Goal: Task Accomplishment & Management: Manage account settings

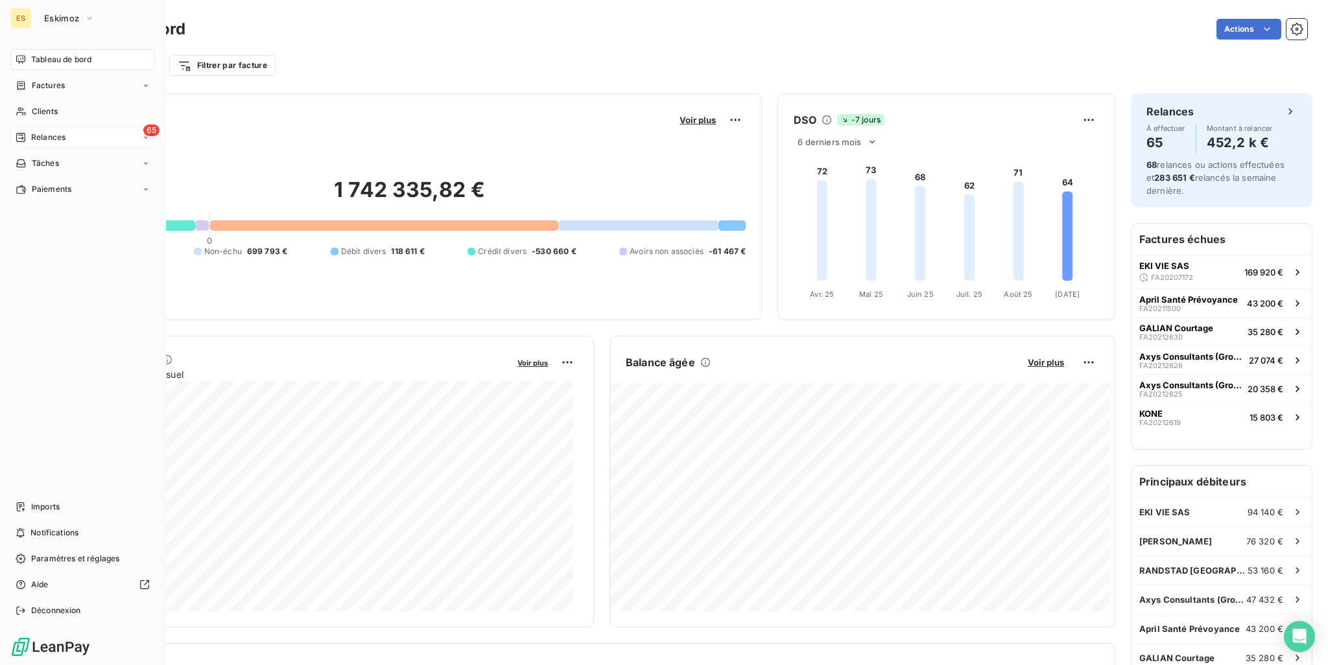
click at [49, 135] on span "Relances" at bounding box center [48, 138] width 34 height 12
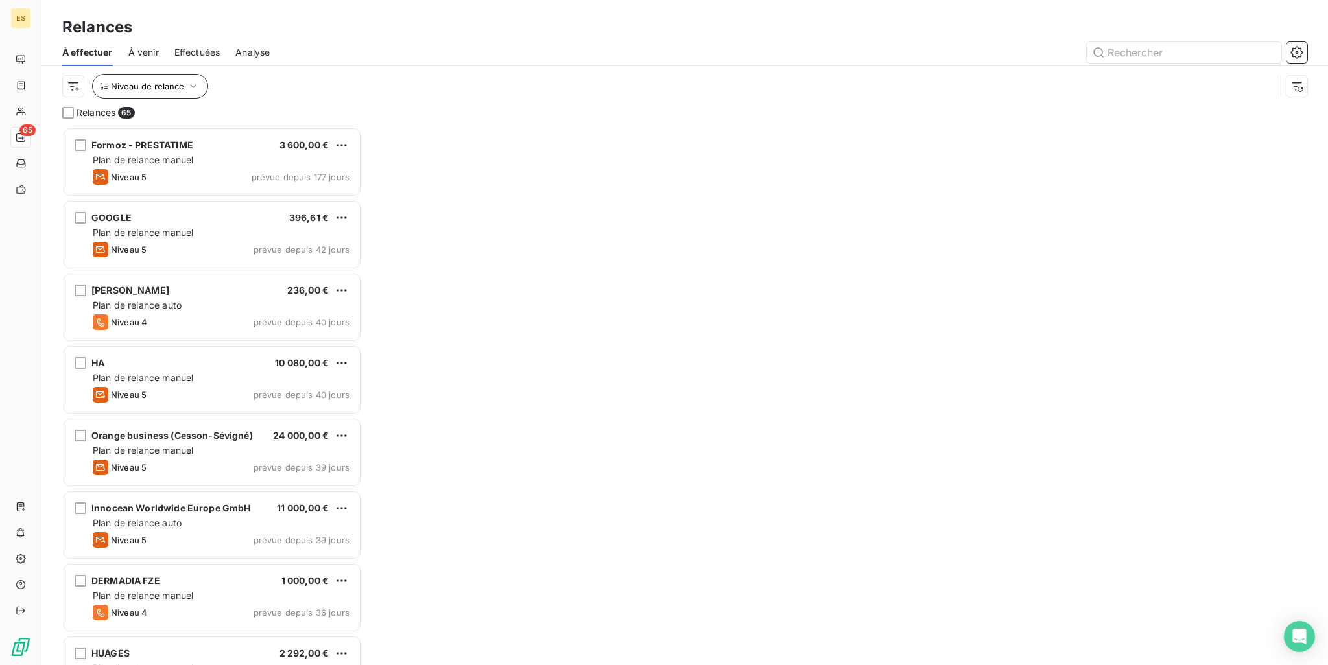
scroll to position [528, 289]
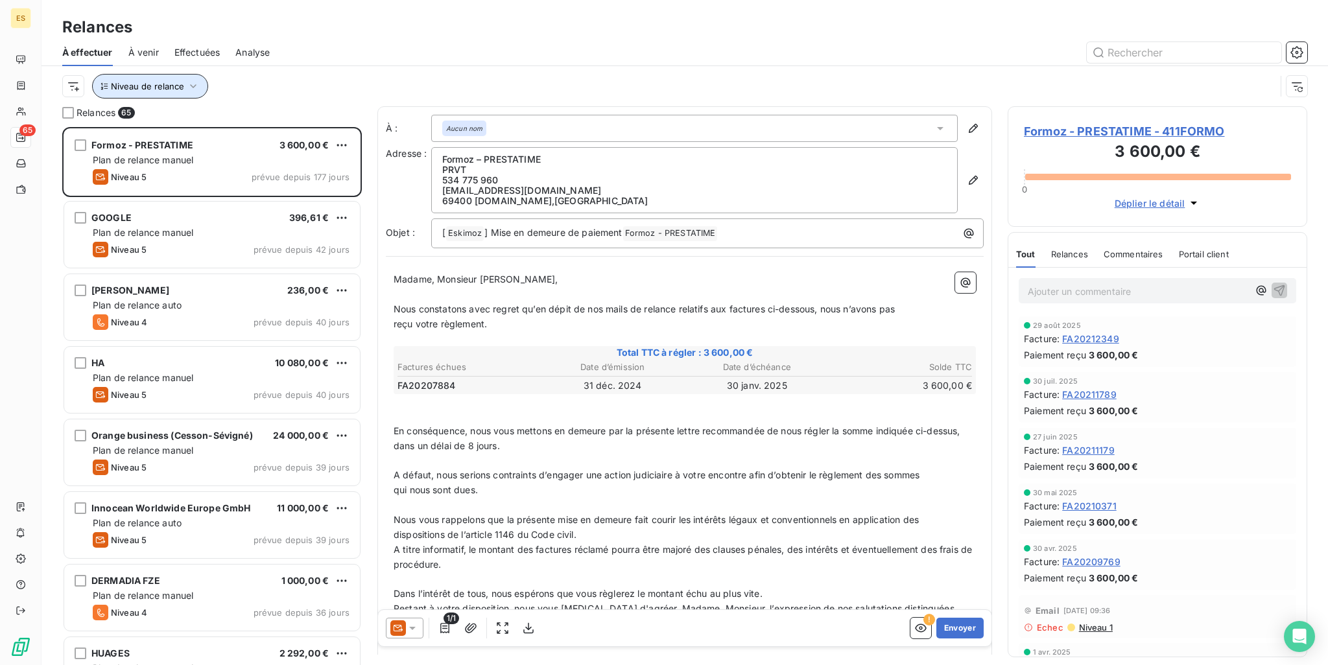
click at [178, 91] on button "Niveau de relance" at bounding box center [150, 86] width 116 height 25
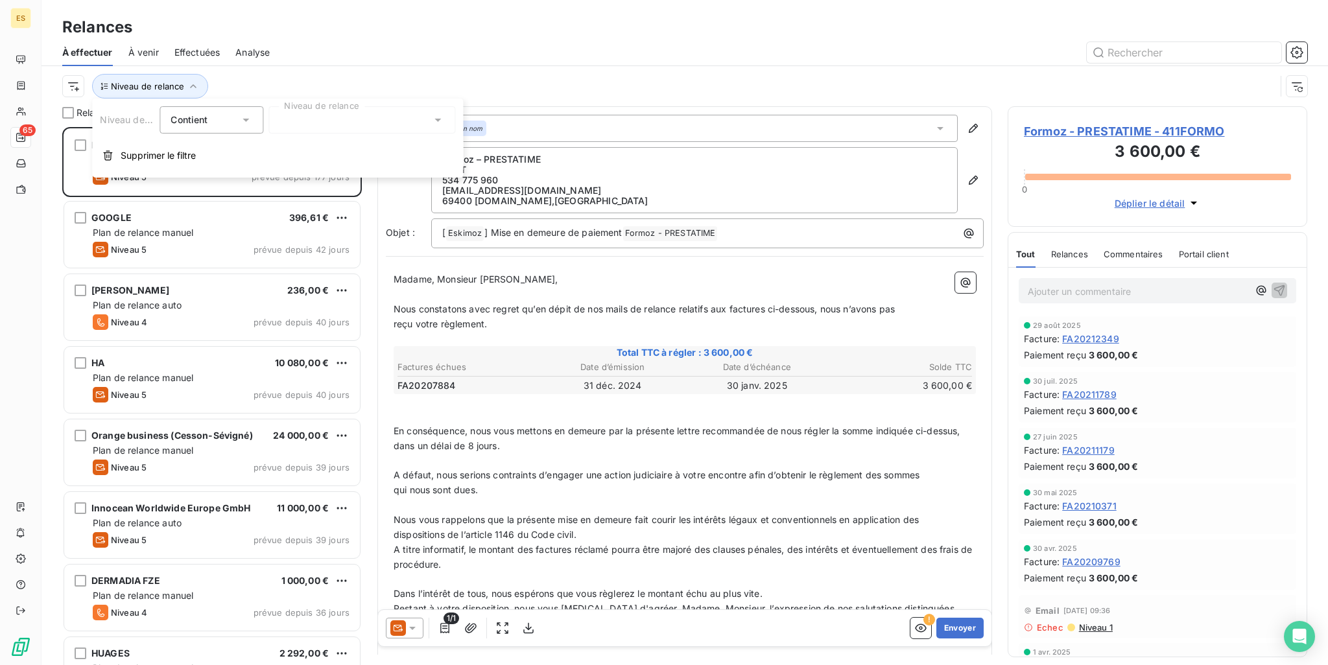
click at [348, 130] on div at bounding box center [362, 119] width 187 height 27
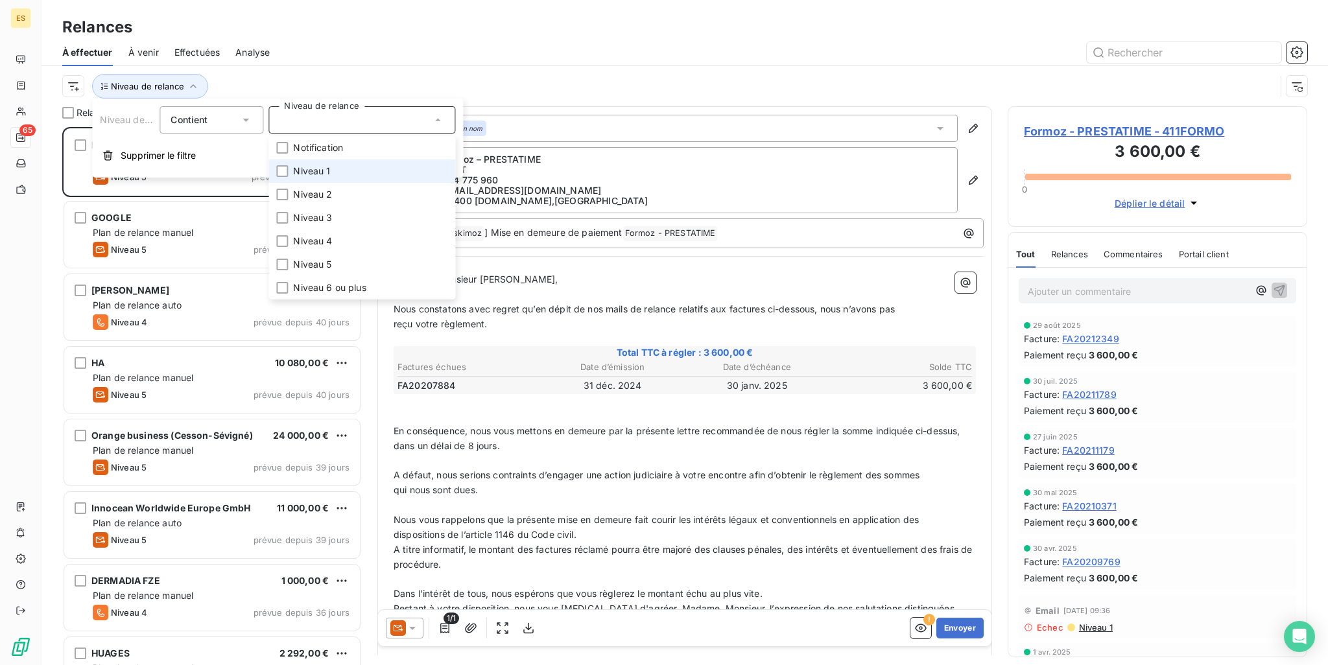
click at [353, 171] on li "Niveau 1" at bounding box center [362, 171] width 187 height 23
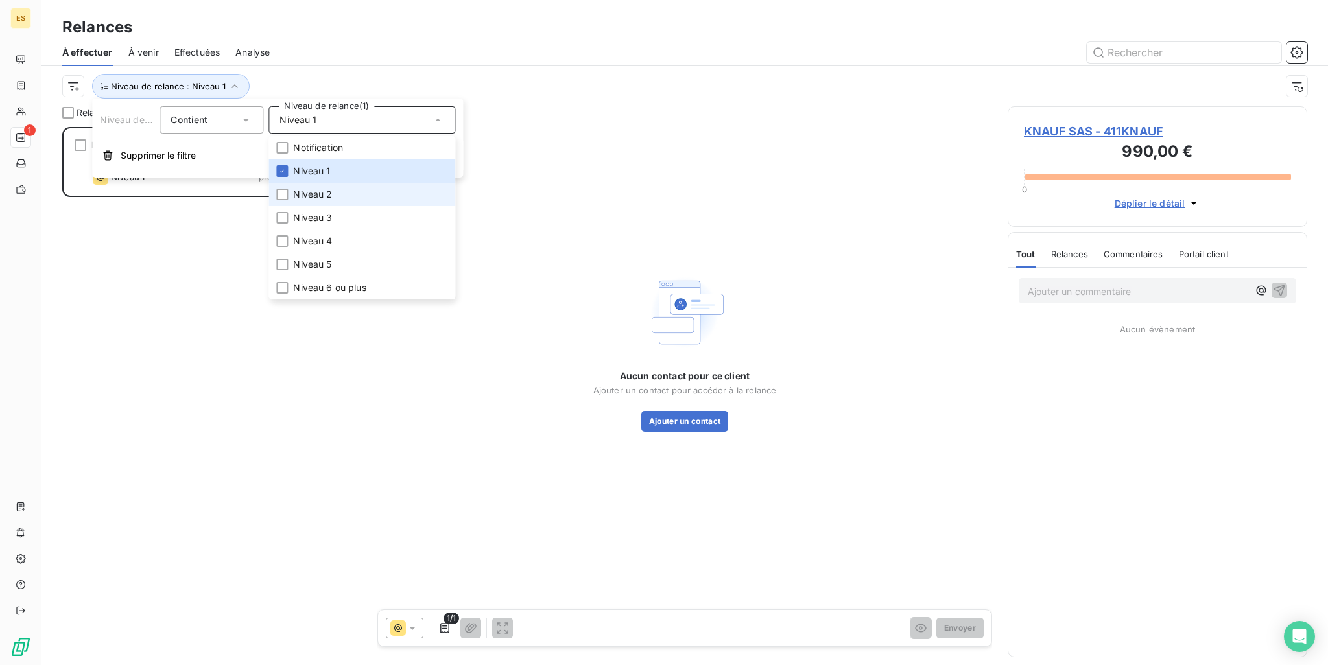
scroll to position [528, 289]
click at [217, 236] on div "KNAUF SAS 990,00 € Plan de relance [PERSON_NAME] 1 prévue depuis 4 jours" at bounding box center [212, 396] width 300 height 538
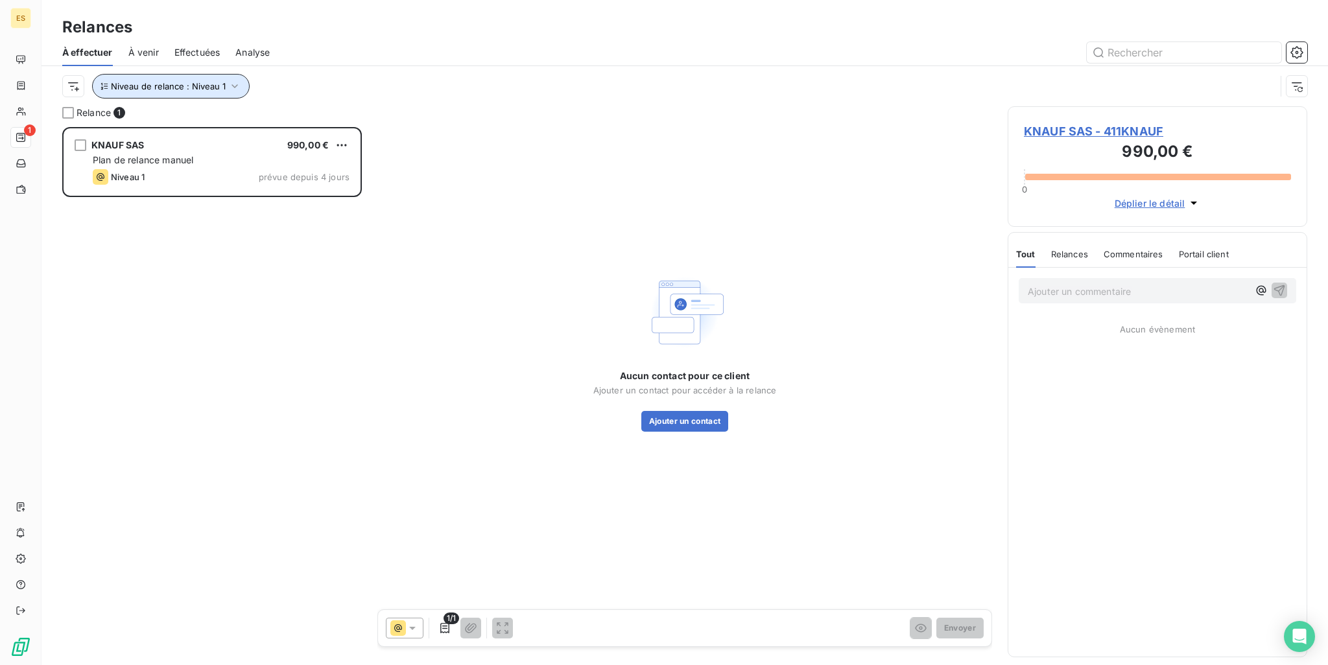
click at [223, 89] on button "Niveau de relance : Niveau 1" at bounding box center [171, 86] width 158 height 25
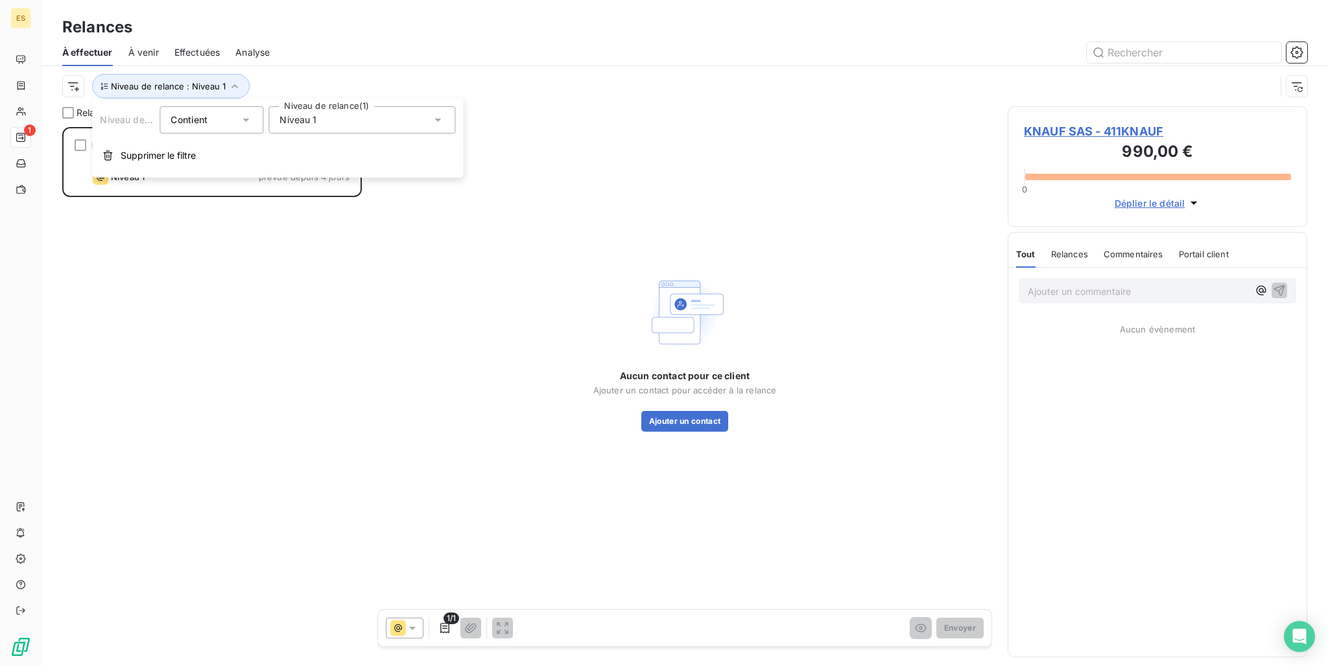
click at [311, 123] on span "Niveau 1" at bounding box center [298, 120] width 37 height 13
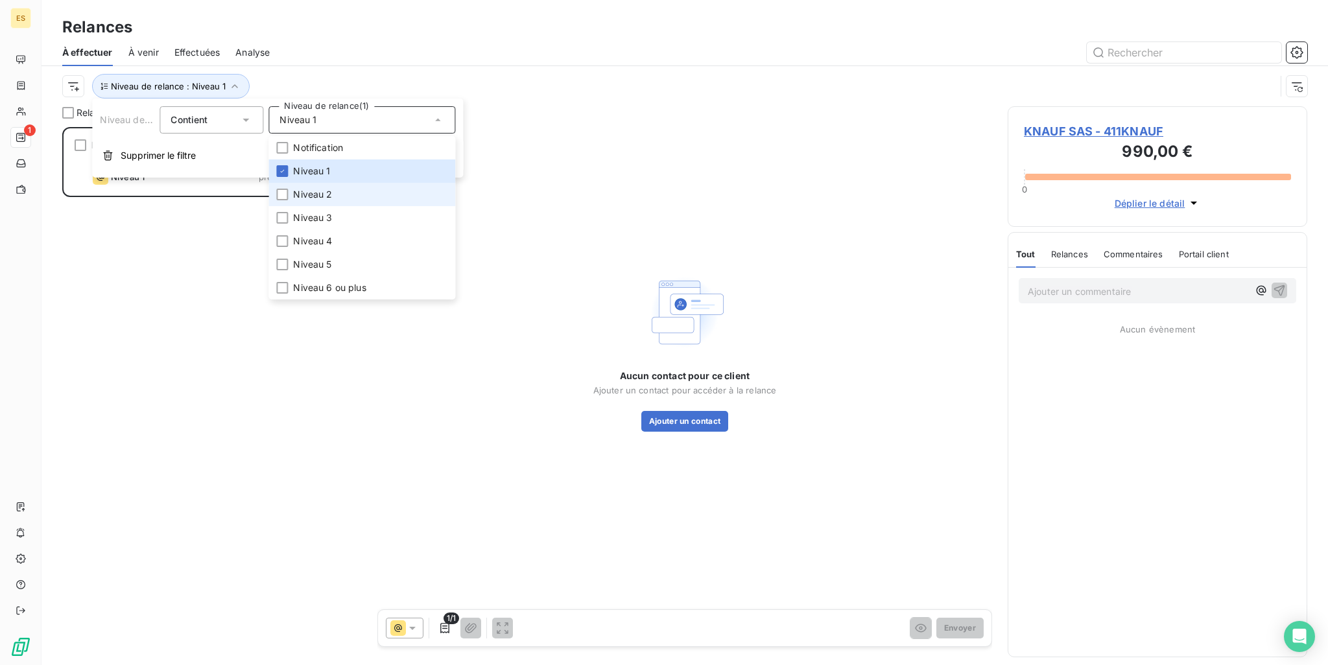
click at [312, 188] on span "Niveau 2" at bounding box center [312, 194] width 39 height 13
click at [313, 213] on span "Niveau 3" at bounding box center [312, 217] width 39 height 13
click at [267, 376] on div "KNAUF SAS 990,00 € Plan de relance [PERSON_NAME] 1 prévue depuis 4 jours" at bounding box center [212, 396] width 300 height 538
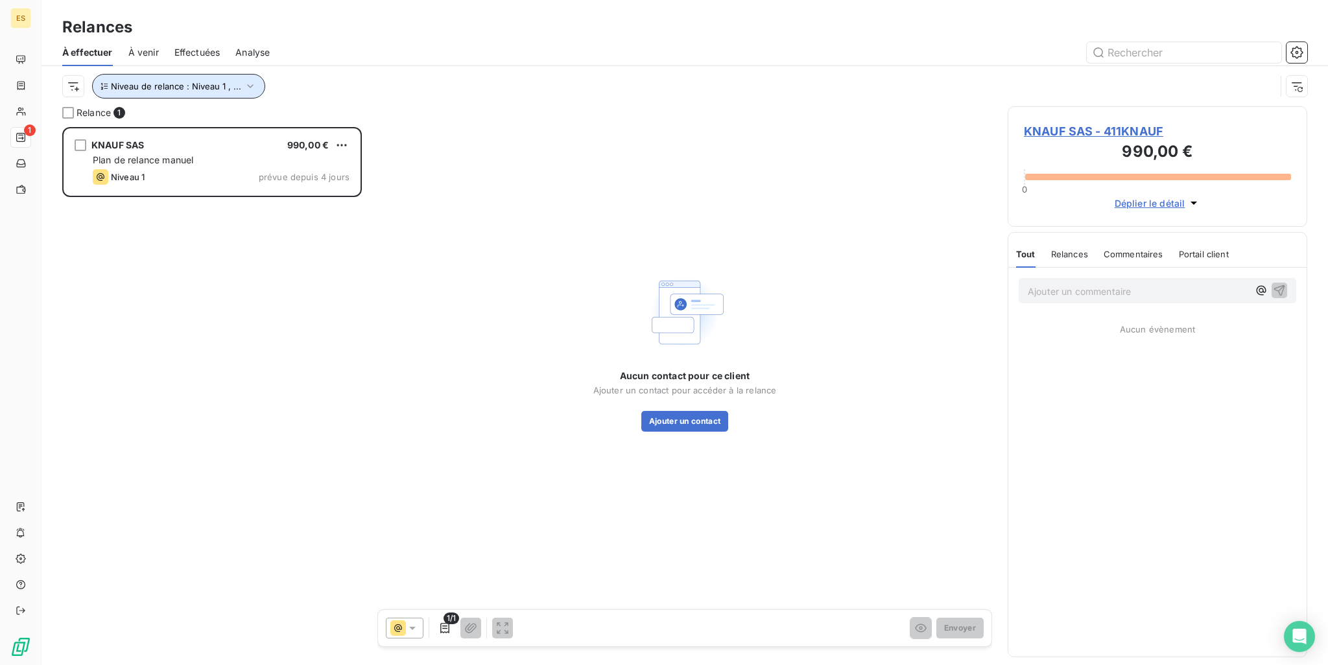
click at [206, 84] on span "Niveau de relance : Niveau 1 , ..." at bounding box center [176, 86] width 130 height 10
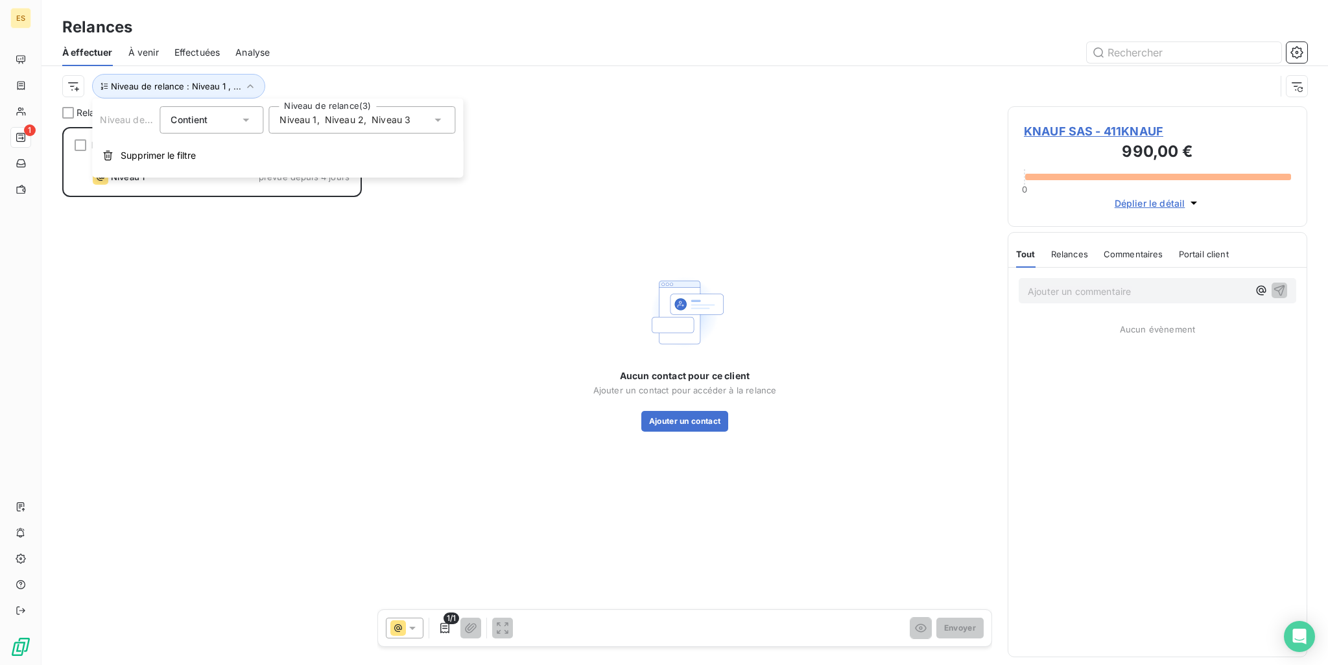
click at [325, 129] on div "Niveau 1 , Niveau 2 , Niveau 3" at bounding box center [362, 119] width 187 height 27
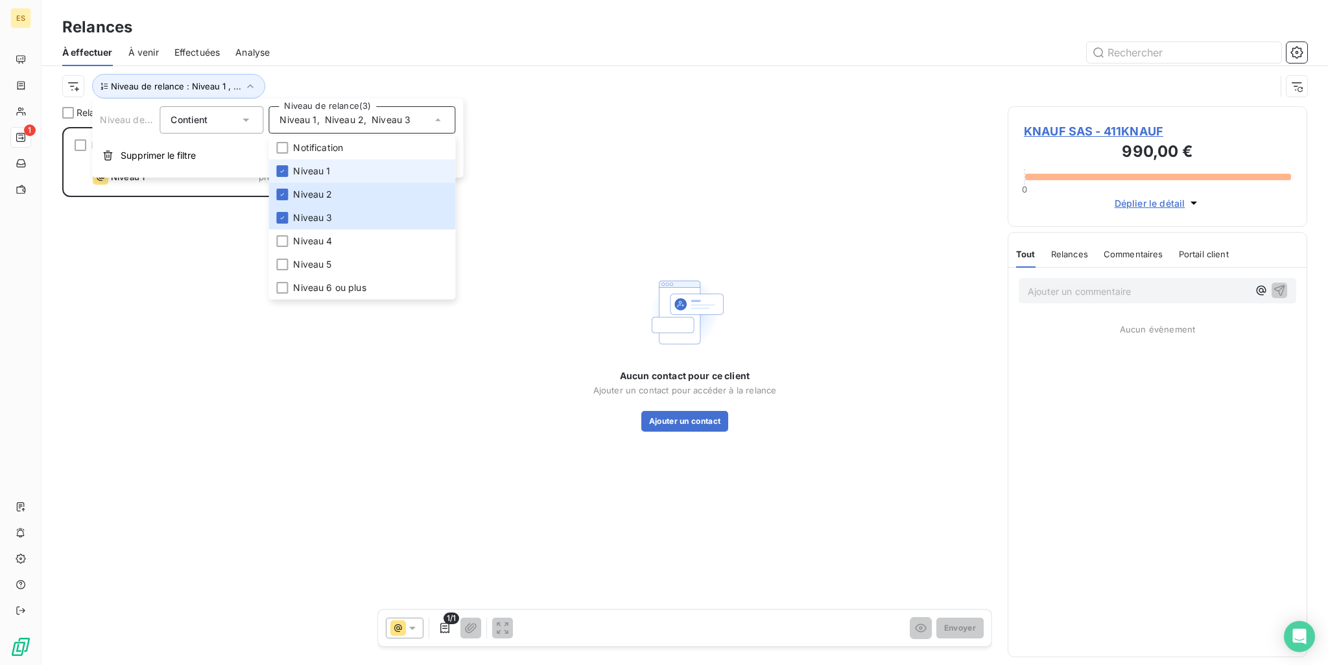
click at [315, 168] on span "Niveau 1" at bounding box center [311, 171] width 37 height 13
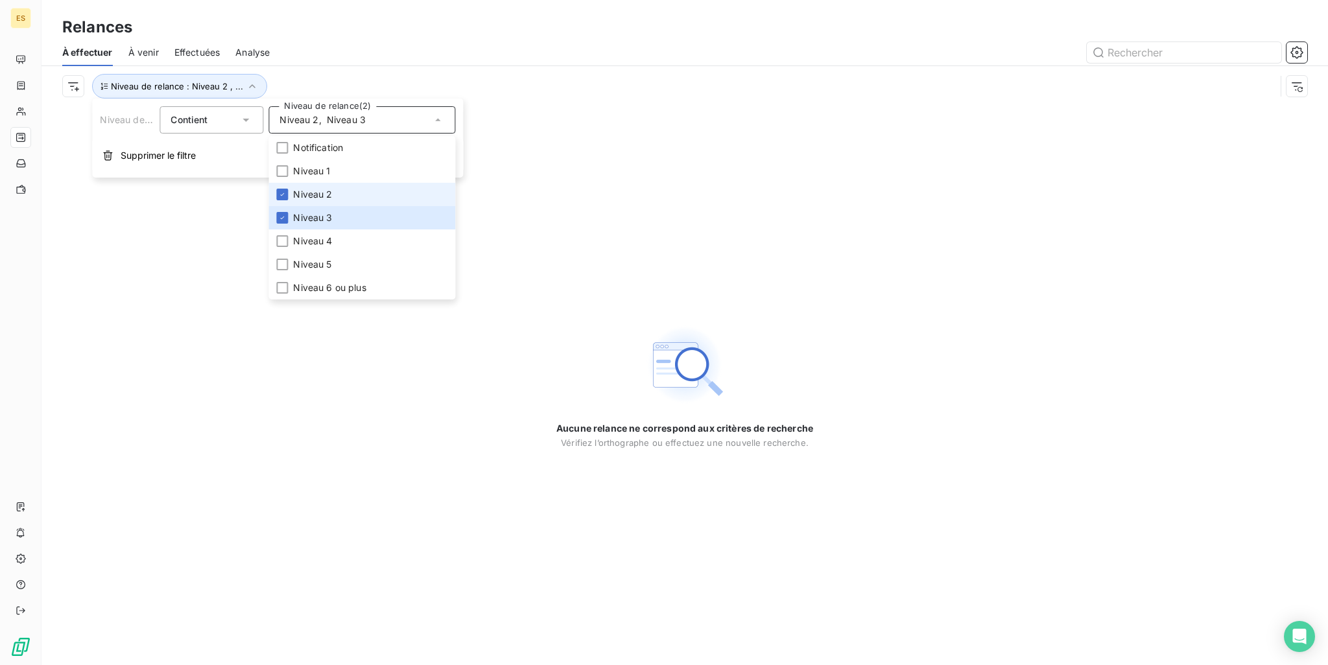
click at [319, 185] on li "Niveau 2" at bounding box center [362, 194] width 187 height 23
click at [317, 213] on span "Niveau 3" at bounding box center [312, 217] width 39 height 13
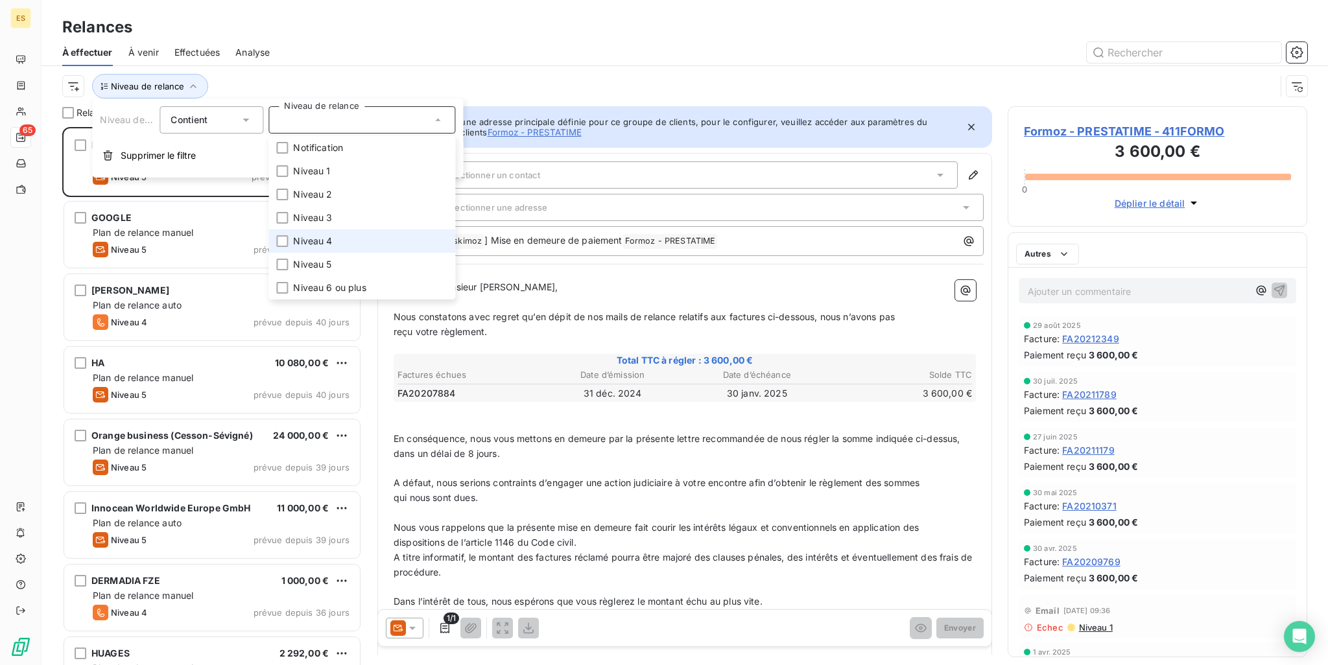
click at [318, 237] on span "Niveau 4" at bounding box center [312, 241] width 39 height 13
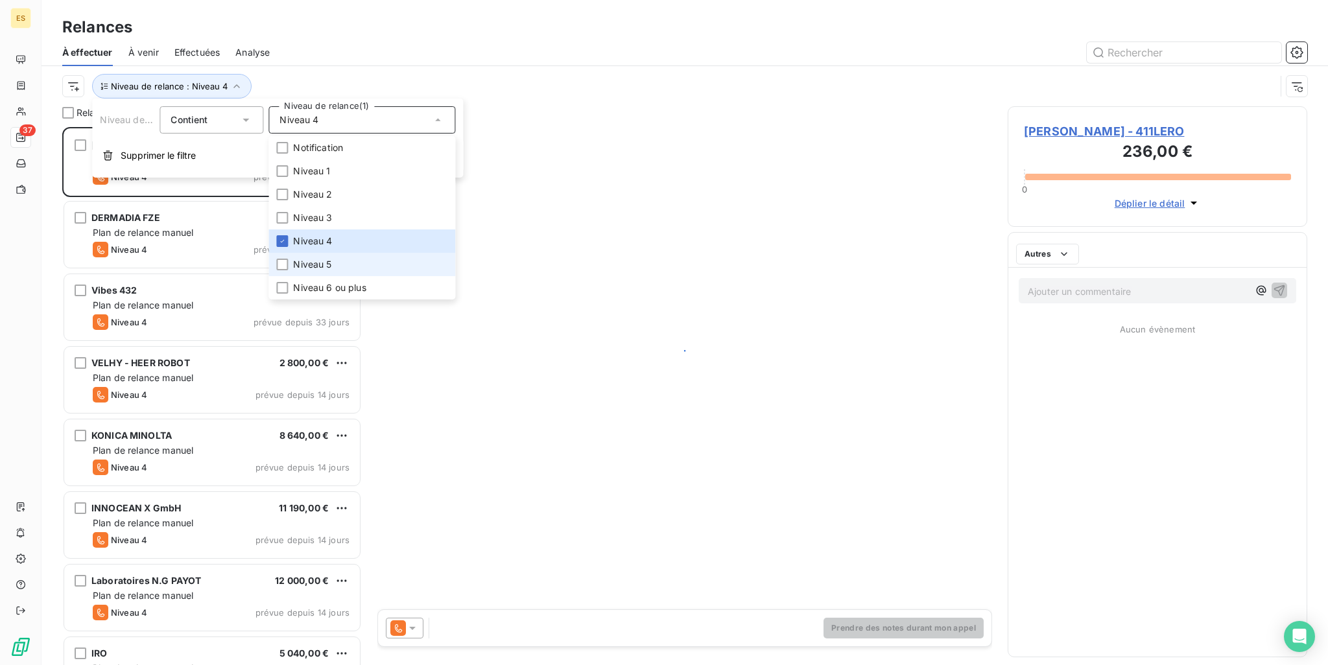
scroll to position [528, 289]
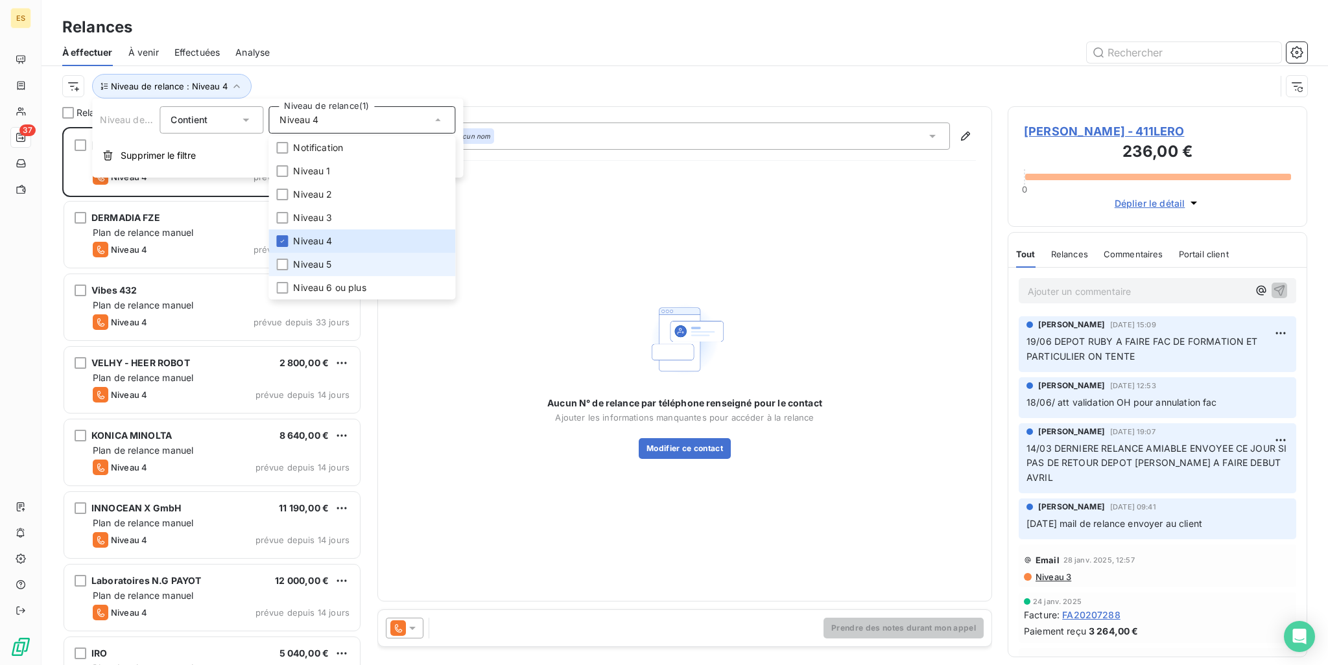
click at [319, 260] on span "Niveau 5" at bounding box center [312, 264] width 38 height 13
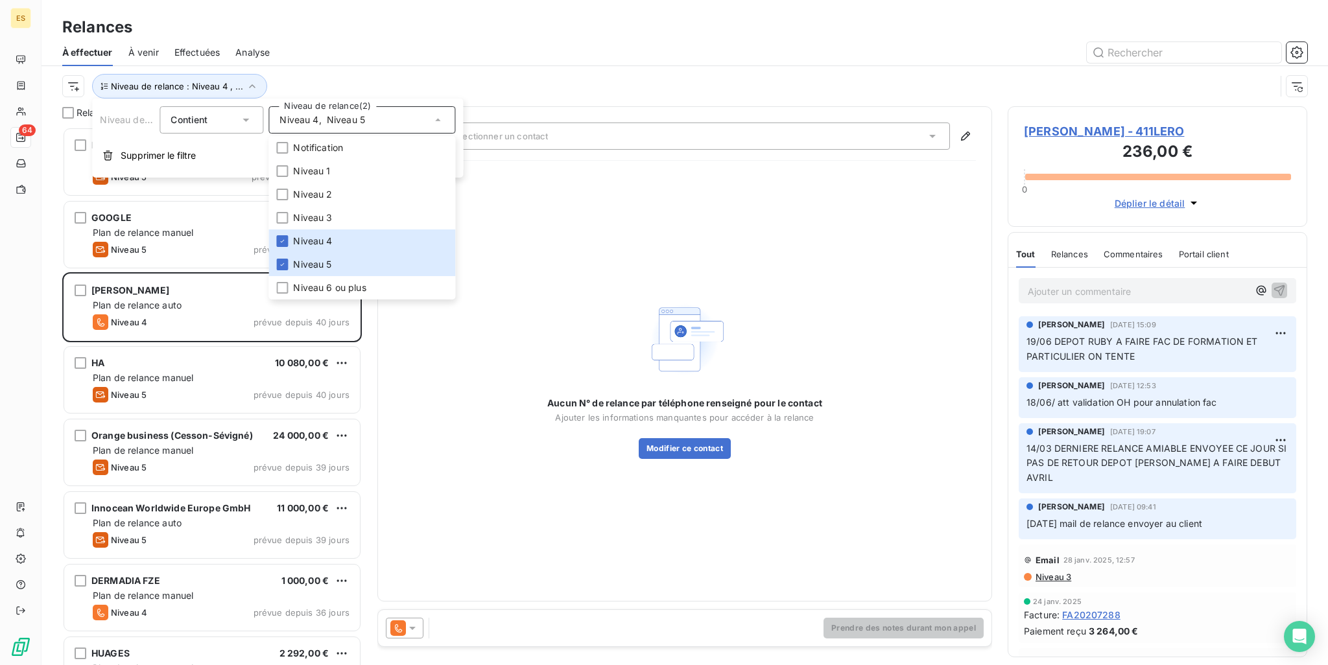
click at [466, 75] on div "Niveau de relance : Niveau 4 , ..." at bounding box center [669, 86] width 1214 height 25
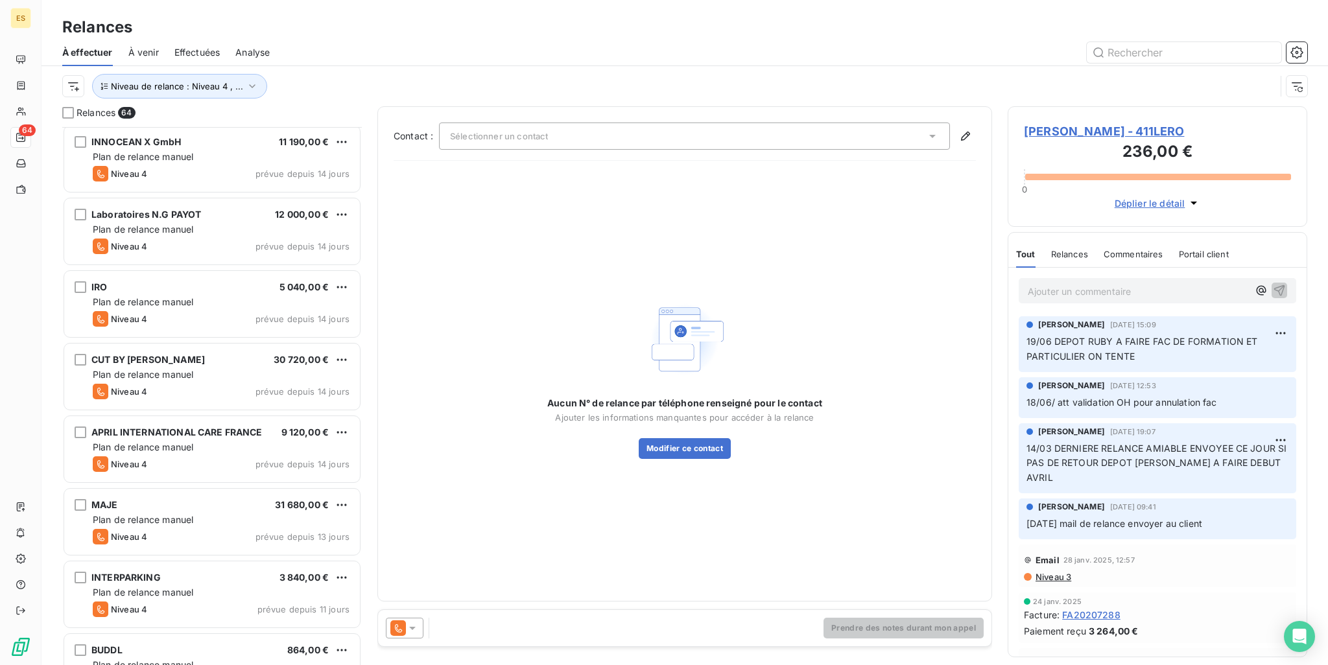
scroll to position [0, 0]
